Goal: Information Seeking & Learning: Find specific page/section

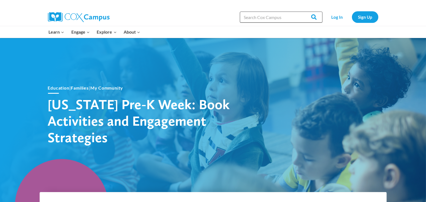
click at [259, 17] on input "Search in [URL][DOMAIN_NAME]" at bounding box center [281, 17] width 83 height 11
type input "Pre-K week 2025"
click at [301, 12] on input "Search" at bounding box center [311, 17] width 21 height 11
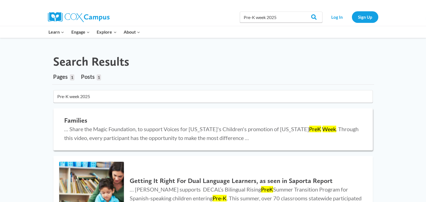
click at [75, 124] on h2 "Families" at bounding box center [212, 120] width 297 height 8
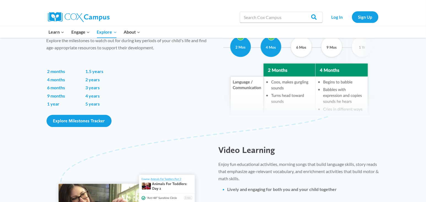
scroll to position [122, 0]
